Goal: Information Seeking & Learning: Learn about a topic

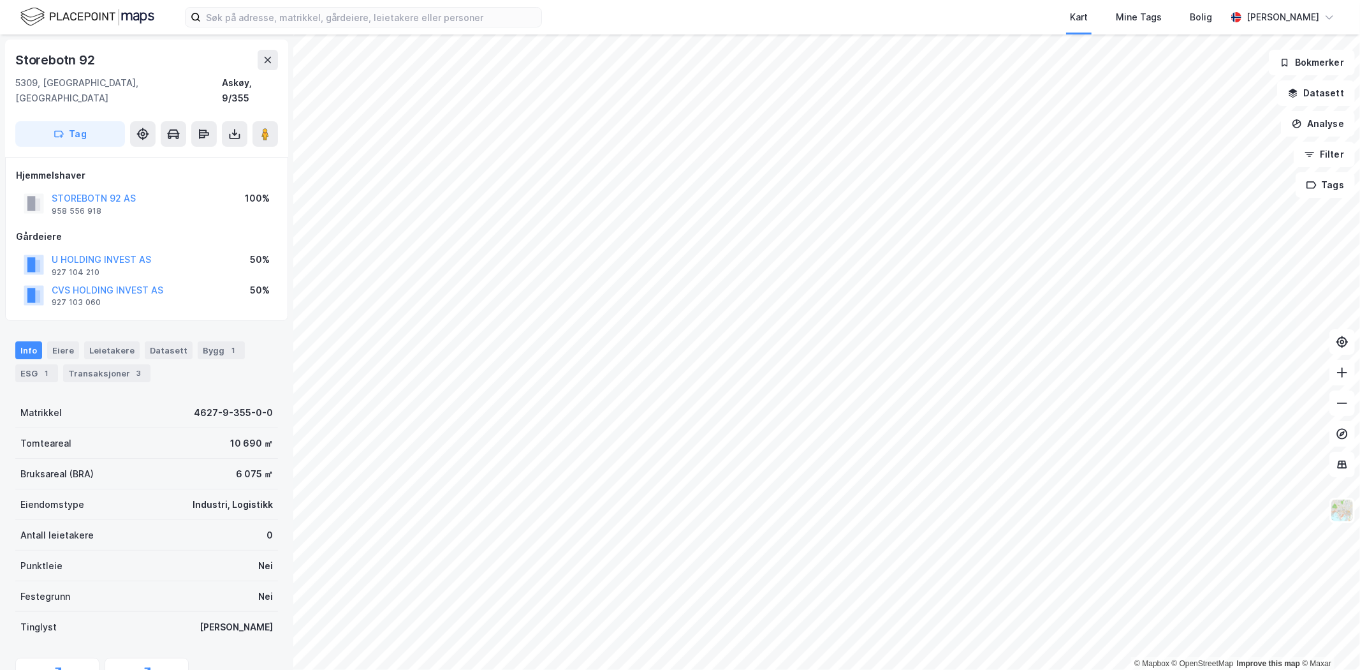
click at [1341, 514] on img at bounding box center [1343, 510] width 24 height 24
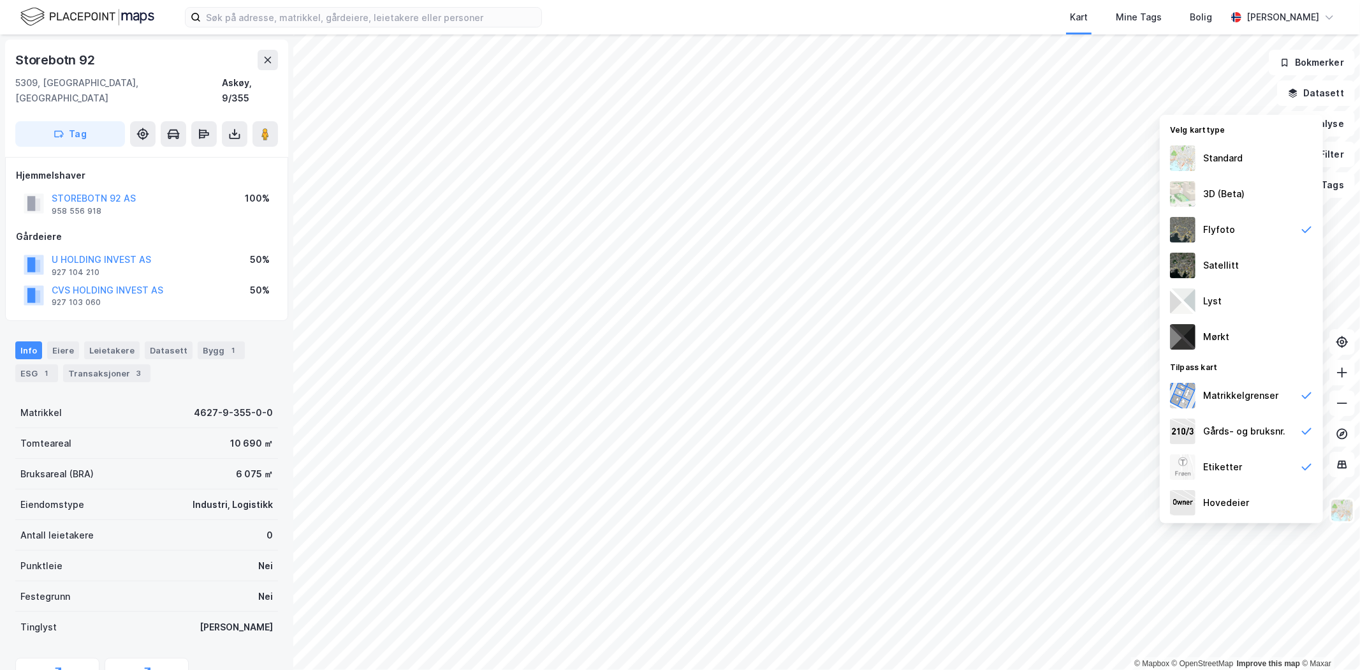
click at [1187, 258] on img at bounding box center [1183, 266] width 26 height 26
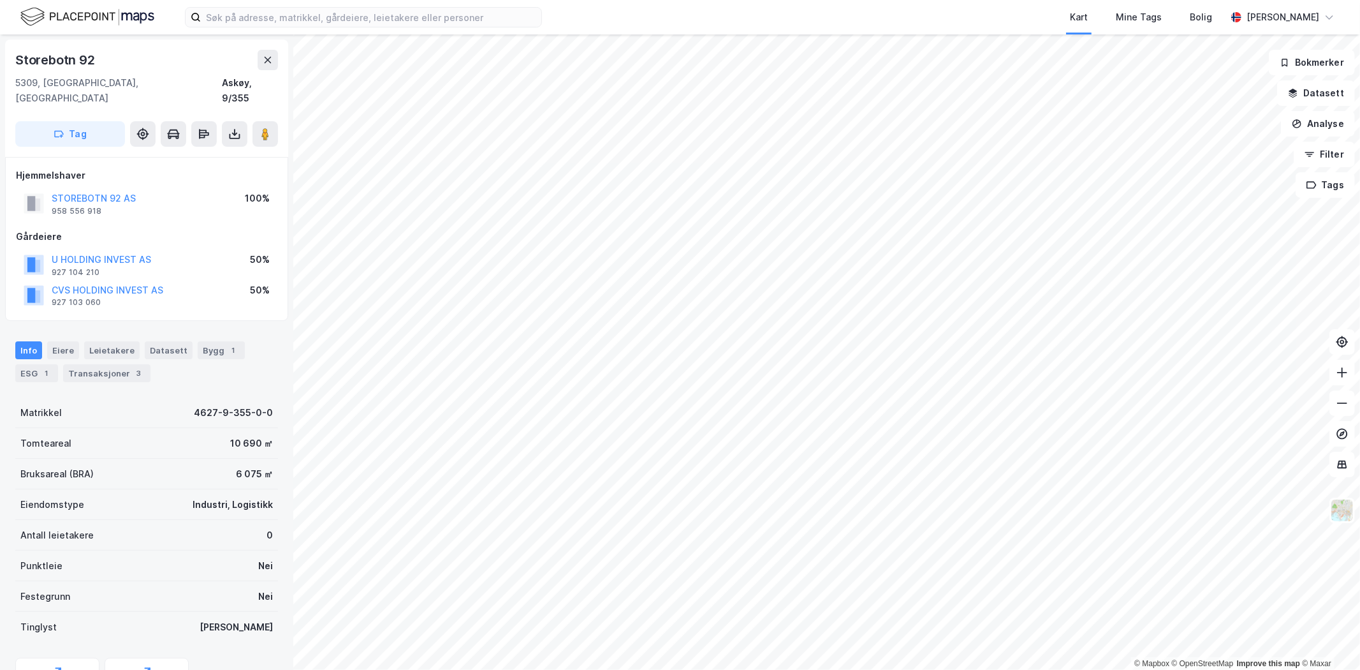
click at [1341, 515] on img at bounding box center [1343, 510] width 24 height 24
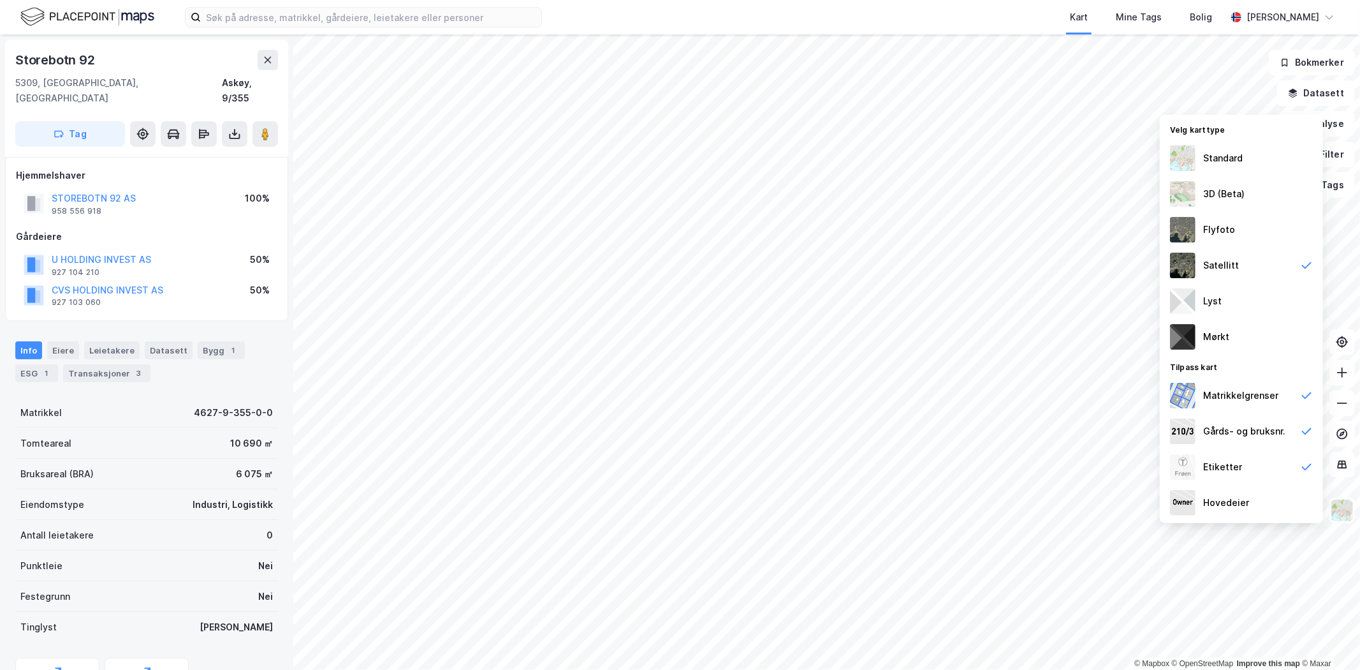
click at [1225, 237] on div "Flyfoto" at bounding box center [1220, 229] width 32 height 15
